Goal: Communication & Community: Answer question/provide support

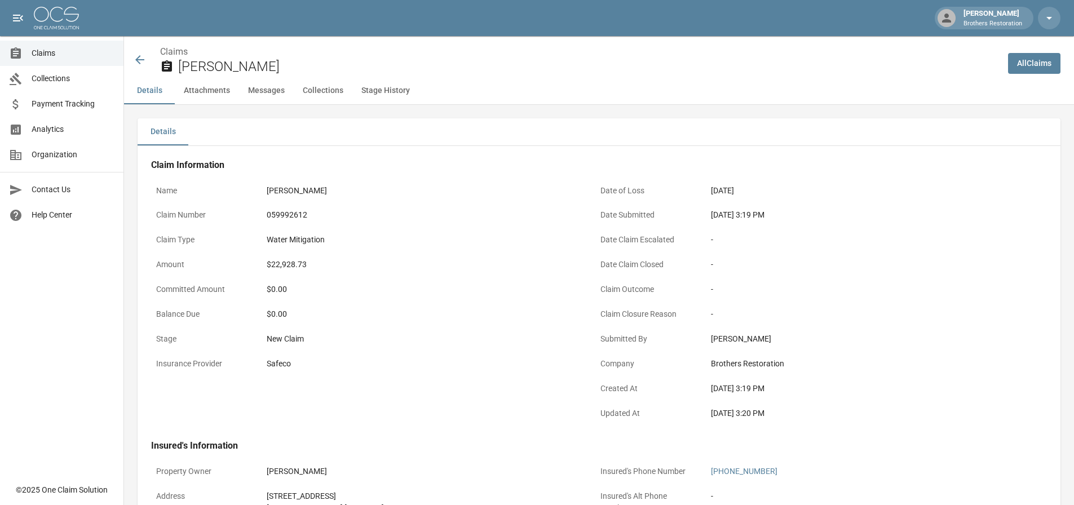
scroll to position [618, 0]
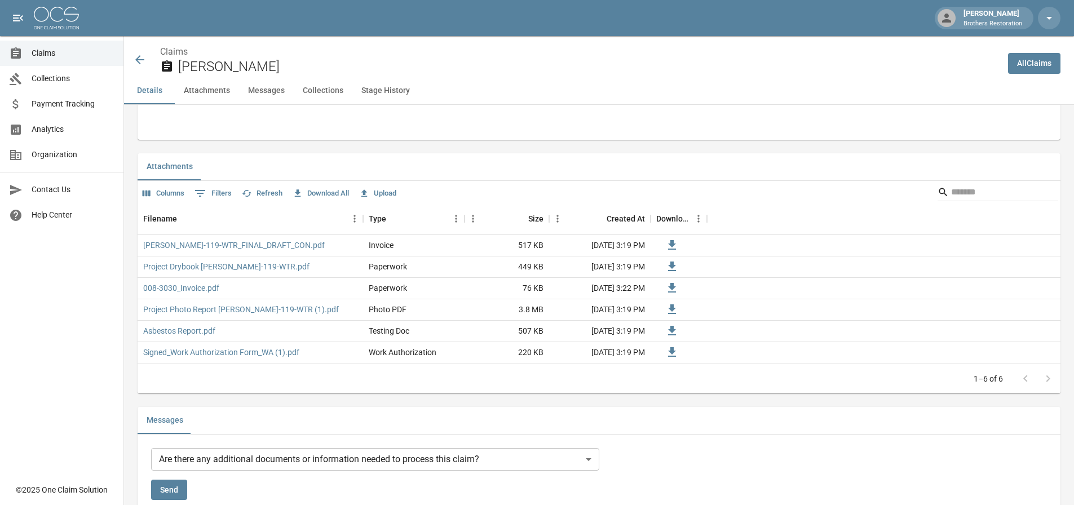
drag, startPoint x: 0, startPoint y: 0, endPoint x: 144, endPoint y: 58, distance: 155.4
click at [144, 58] on icon at bounding box center [140, 60] width 14 height 14
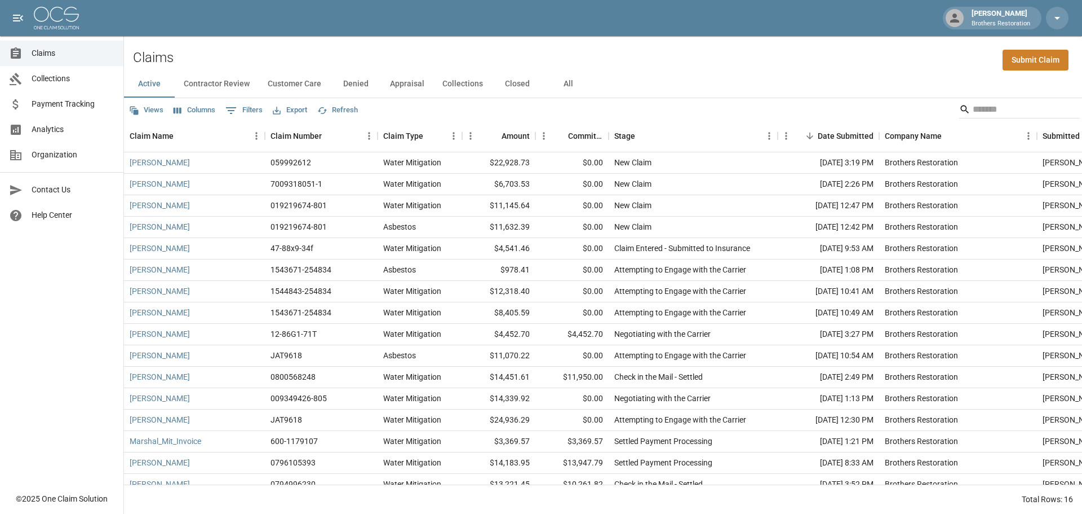
click at [52, 50] on span "Claims" at bounding box center [73, 53] width 83 height 12
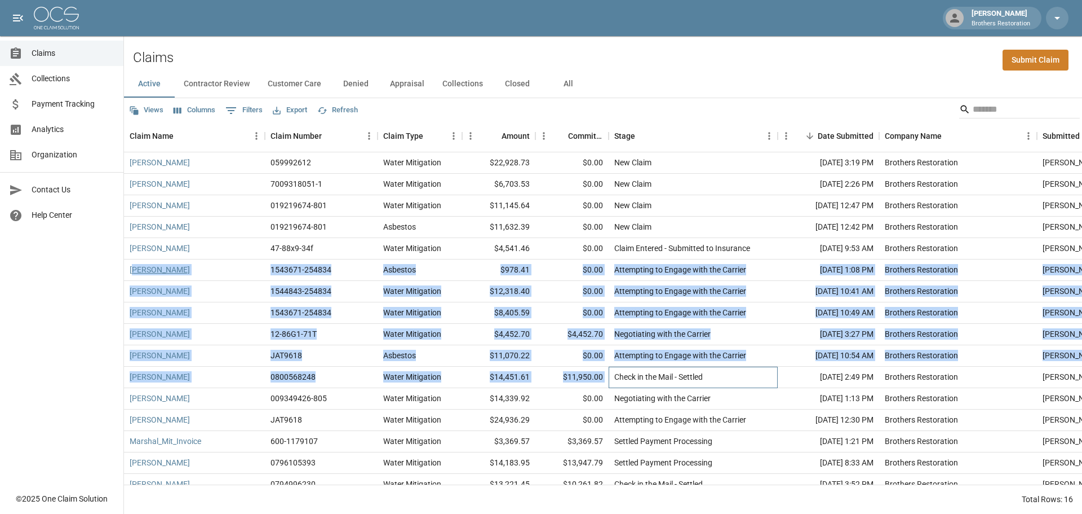
drag, startPoint x: 611, startPoint y: 379, endPoint x: 131, endPoint y: 269, distance: 492.2
click at [131, 269] on div "[PERSON_NAME] 059992612 Water Mitigation $22,928.73 $0.00 New Claim [DATE] 3:19…" at bounding box center [651, 323] width 1054 height 343
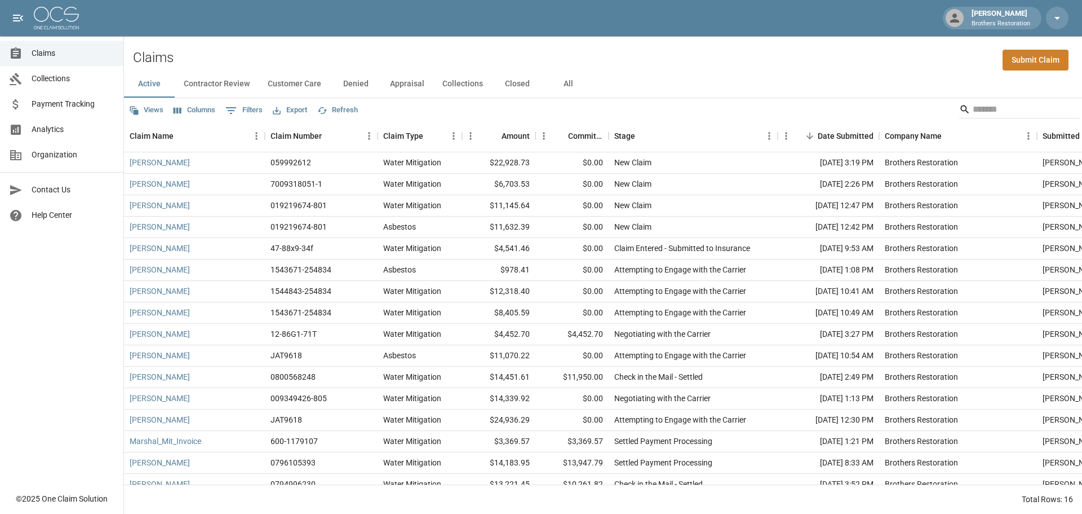
click at [91, 302] on div "Claims Collections Payment Tracking Analytics Organization Contact Us Help Cent…" at bounding box center [61, 243] width 123 height 486
click at [291, 85] on button "Customer Care" at bounding box center [295, 83] width 72 height 27
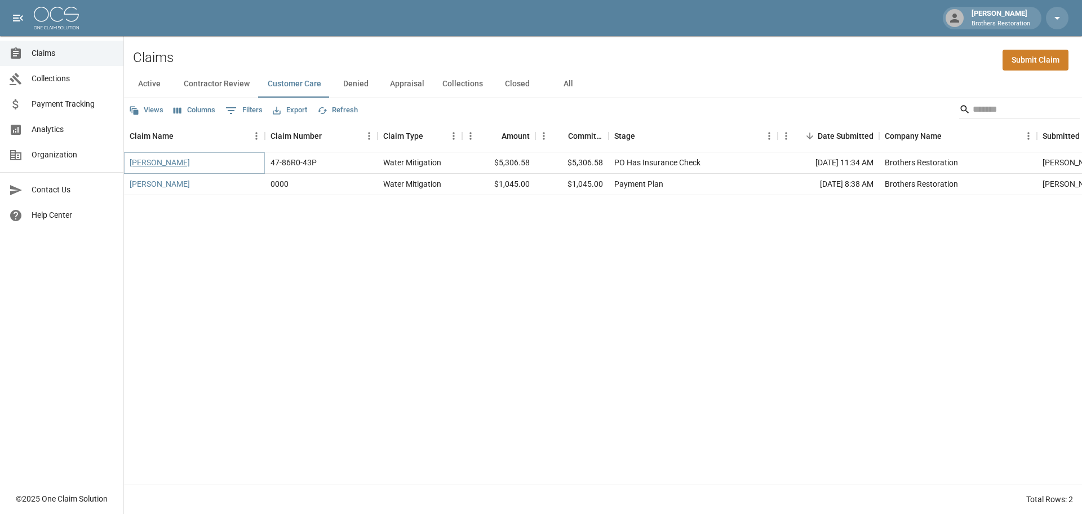
click at [165, 161] on link "[PERSON_NAME]" at bounding box center [160, 162] width 60 height 11
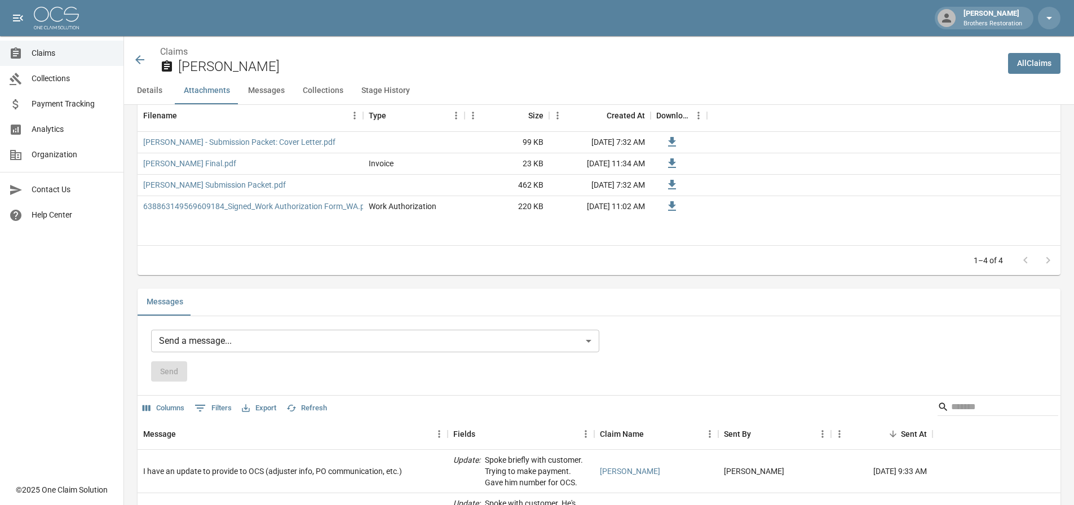
scroll to position [846, 0]
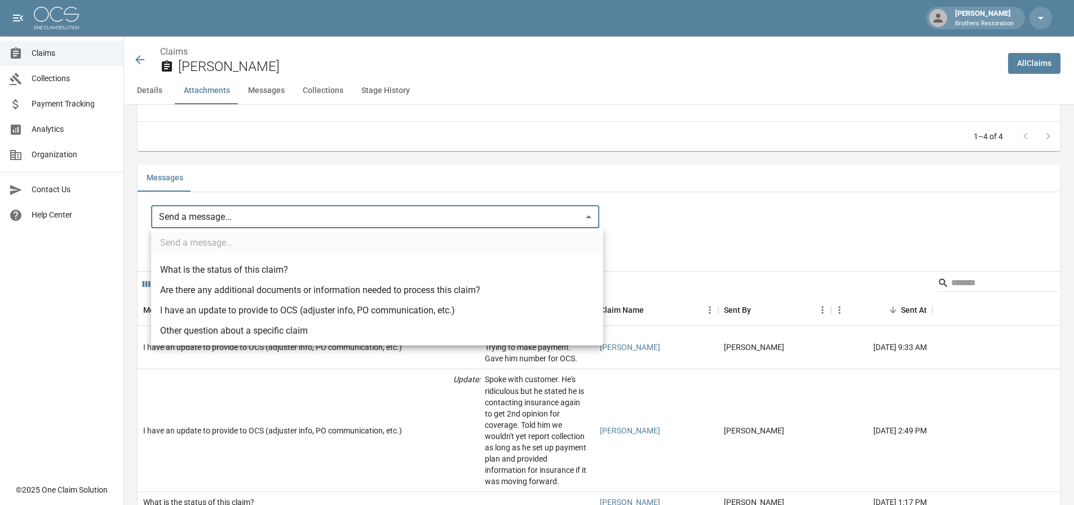
click at [275, 214] on body "[PERSON_NAME] Brothers Restoration Claims Collections Payment Tracking Analytic…" at bounding box center [537, 211] width 1074 height 2115
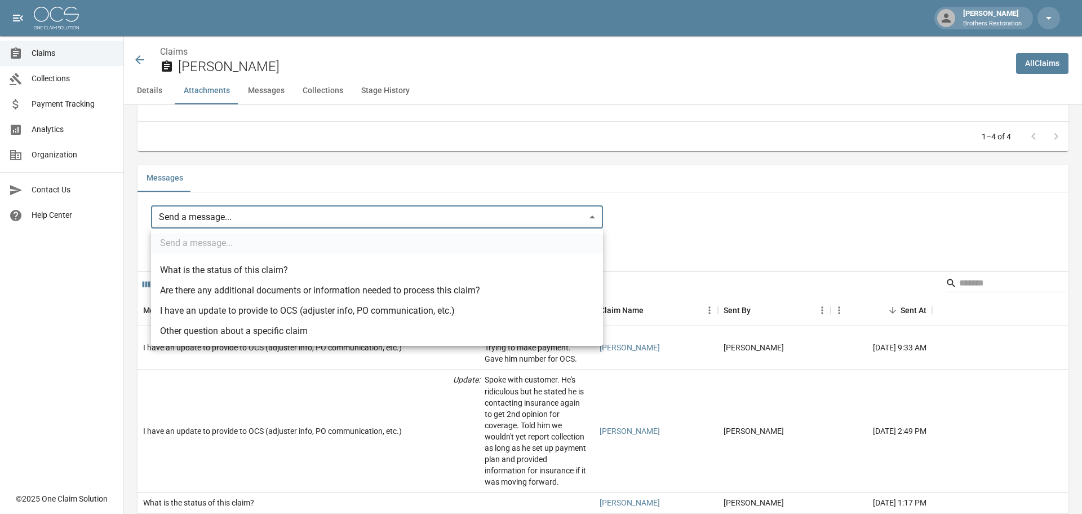
click at [248, 263] on li "What is the status of this claim?" at bounding box center [377, 270] width 452 height 20
type input "**********"
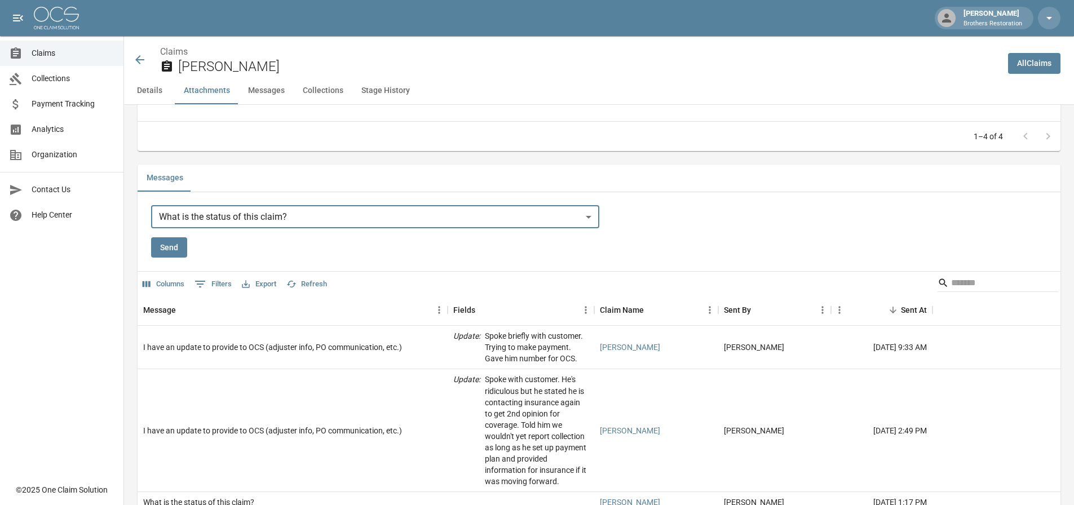
click at [159, 246] on button "Send" at bounding box center [169, 247] width 36 height 21
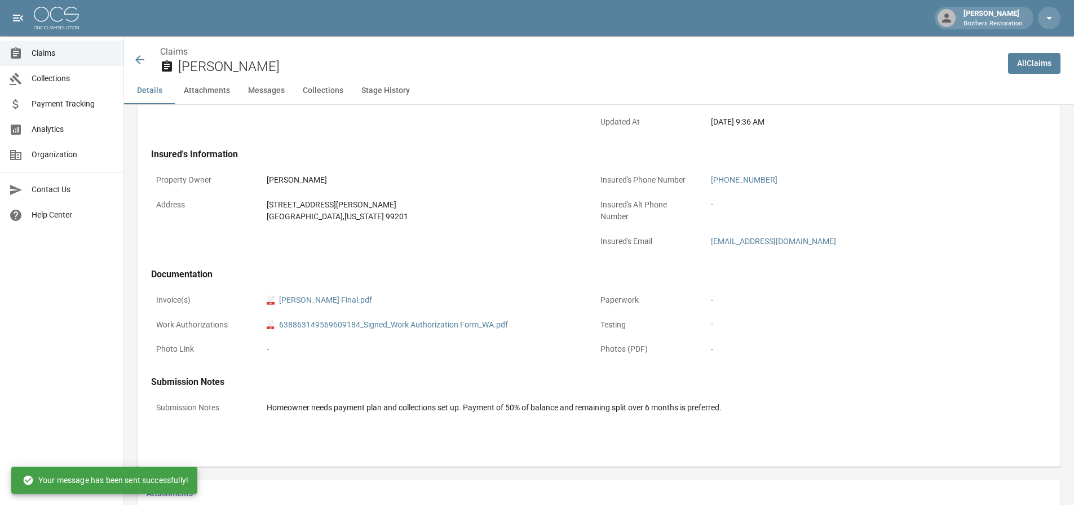
scroll to position [56, 0]
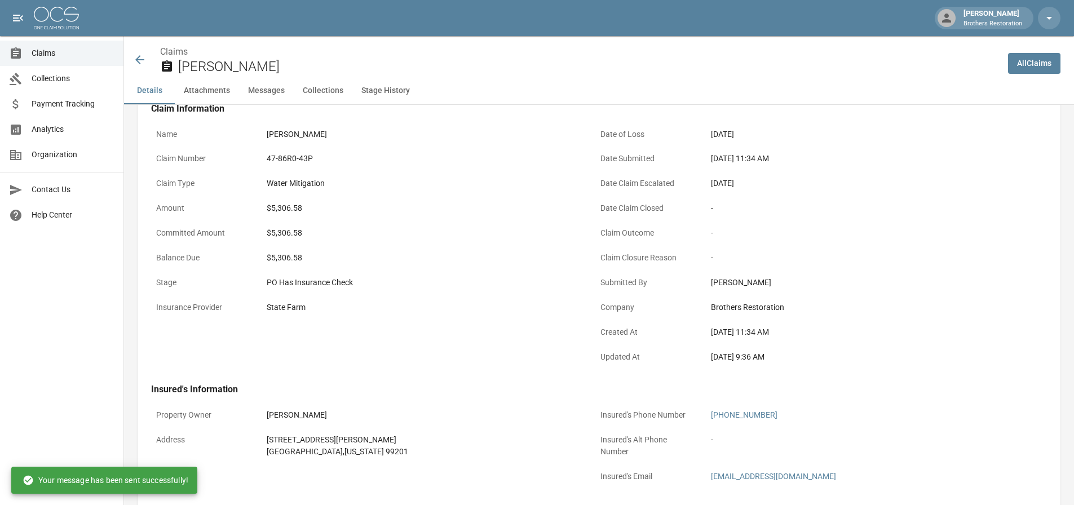
click at [144, 59] on div "Claims [PERSON_NAME]" at bounding box center [566, 60] width 866 height 30
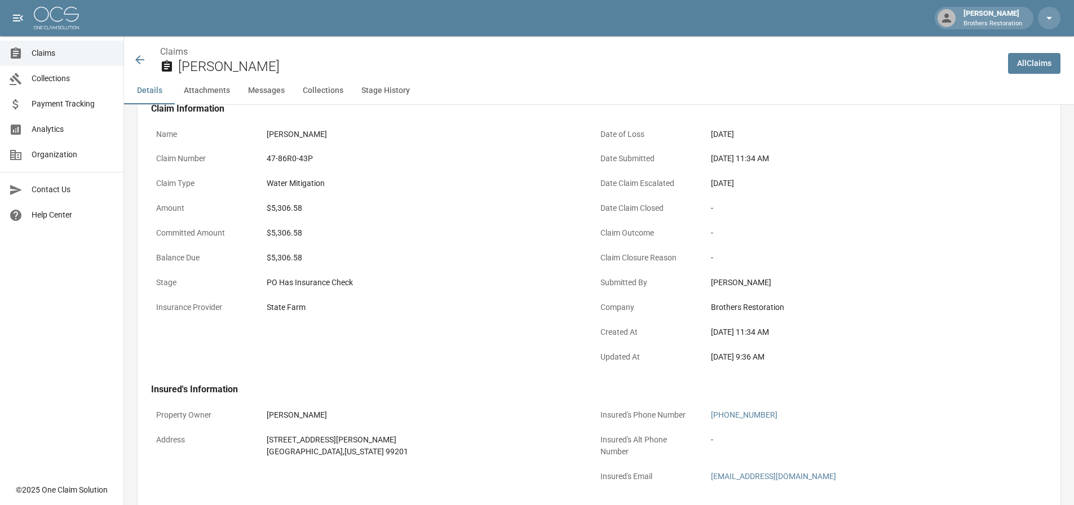
click at [58, 16] on img at bounding box center [56, 18] width 45 height 23
